Goal: Navigation & Orientation: Find specific page/section

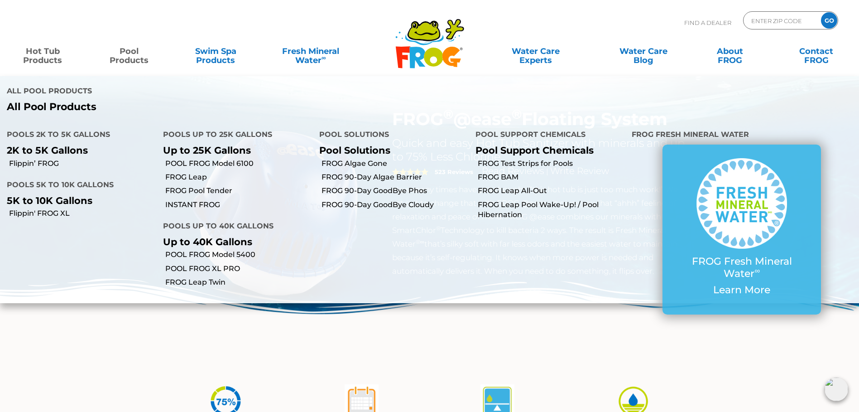
click at [138, 57] on link "Pool Products" at bounding box center [129, 51] width 67 height 18
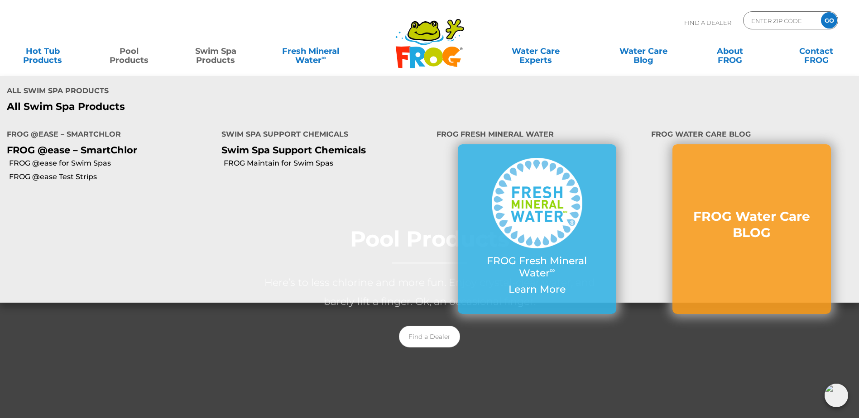
click at [226, 54] on link "Swim Spa Products" at bounding box center [215, 51] width 67 height 18
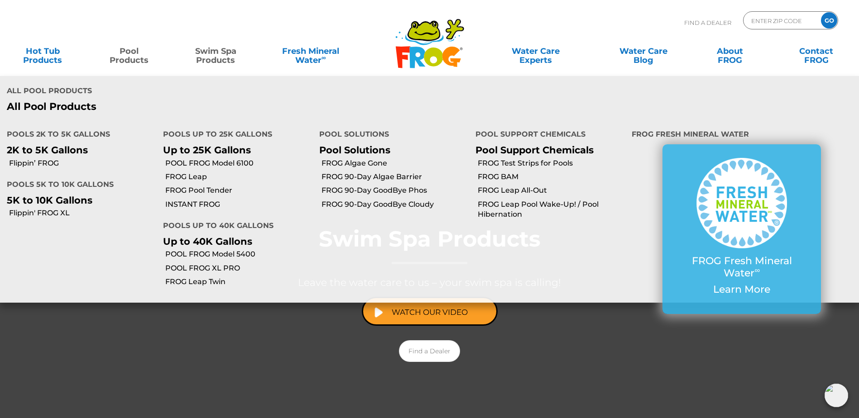
click at [141, 56] on link "Pool Products" at bounding box center [129, 51] width 67 height 18
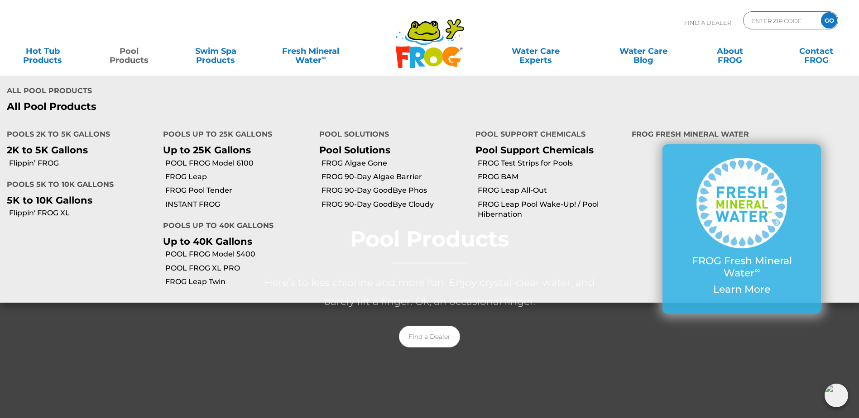
click at [42, 107] on p "All Pool Products" at bounding box center [215, 107] width 416 height 12
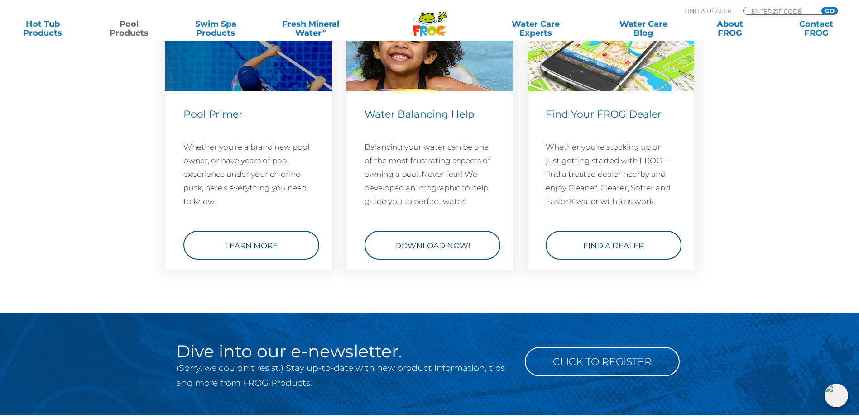
scroll to position [3306, 0]
